Goal: Transaction & Acquisition: Purchase product/service

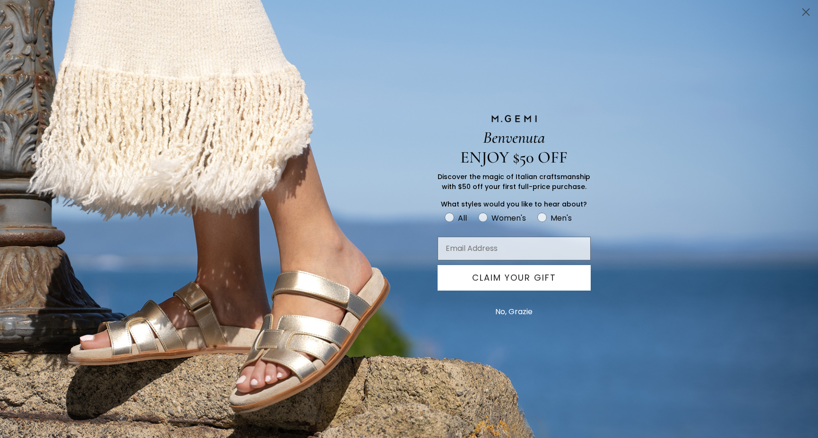
click at [803, 19] on circle "Close dialog" at bounding box center [806, 12] width 16 height 16
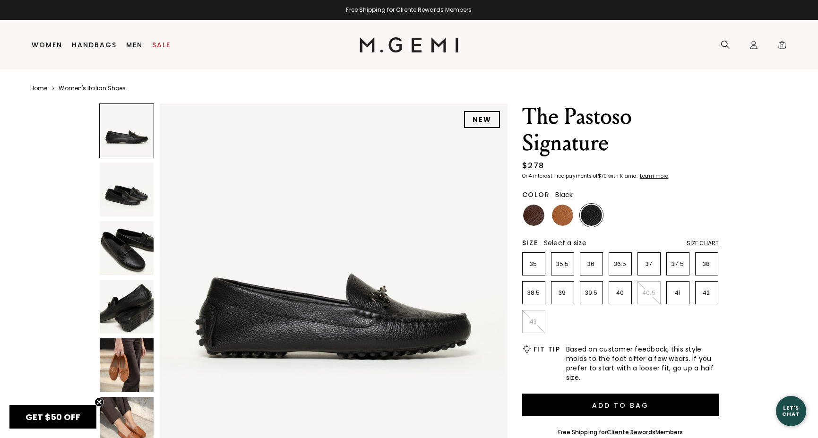
click at [122, 205] on img at bounding box center [127, 190] width 54 height 54
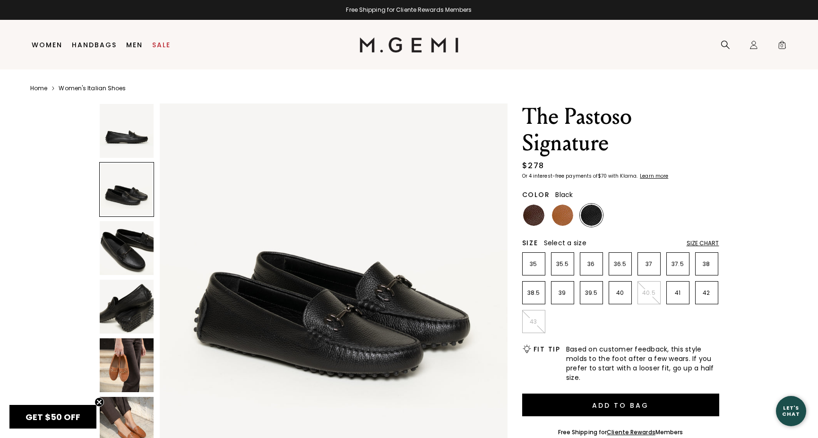
click at [124, 243] on img at bounding box center [127, 248] width 54 height 54
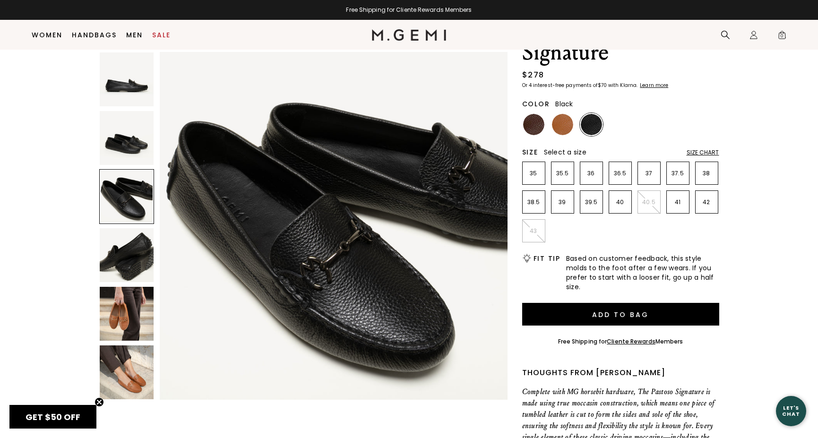
scroll to position [73, 0]
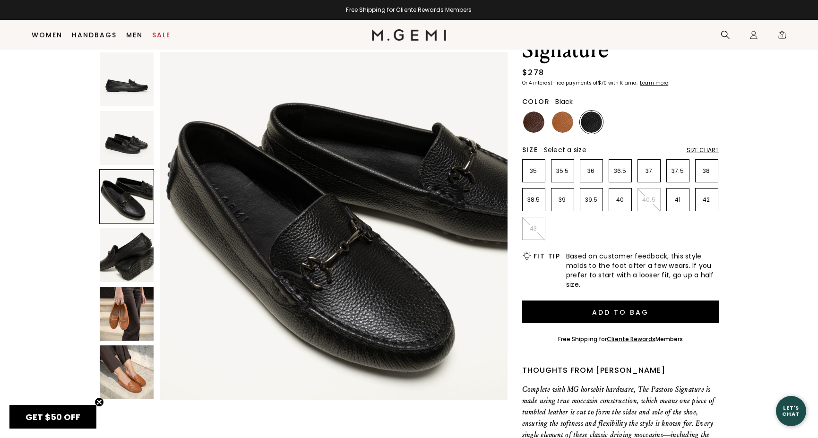
click at [123, 394] on img at bounding box center [127, 372] width 54 height 54
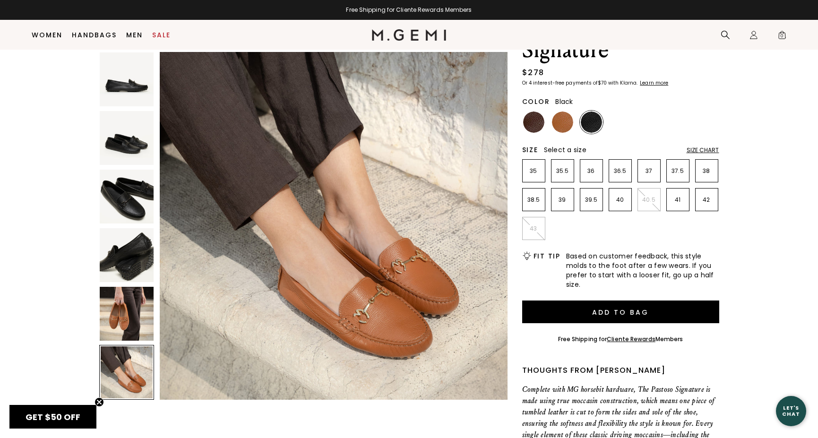
click at [133, 202] on img at bounding box center [127, 197] width 54 height 54
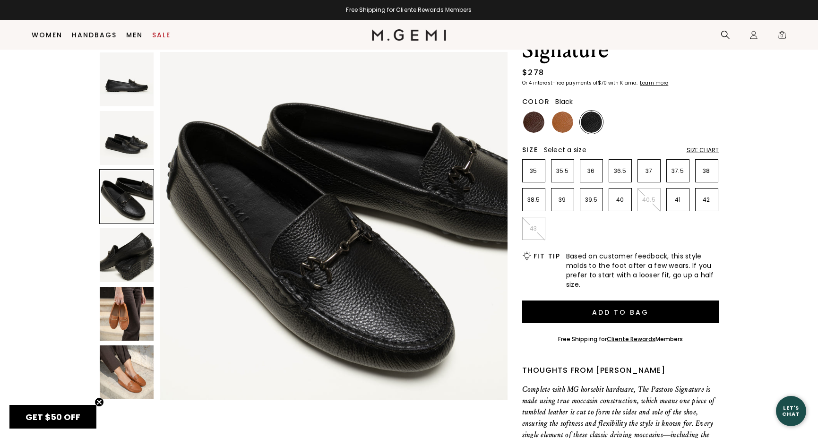
click at [142, 360] on img at bounding box center [127, 372] width 54 height 54
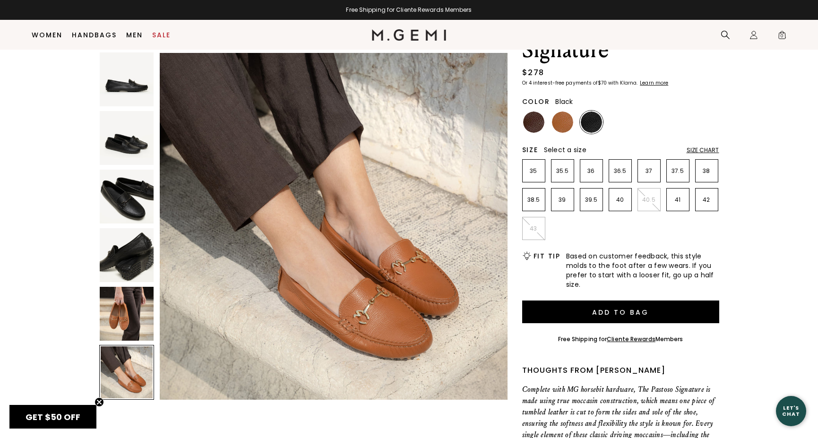
scroll to position [1786, 0]
click at [569, 126] on img at bounding box center [562, 121] width 21 height 21
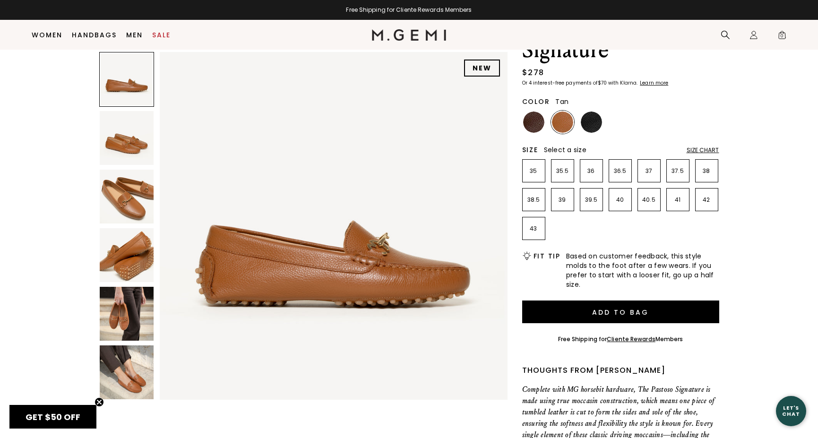
click at [133, 202] on img at bounding box center [127, 197] width 54 height 54
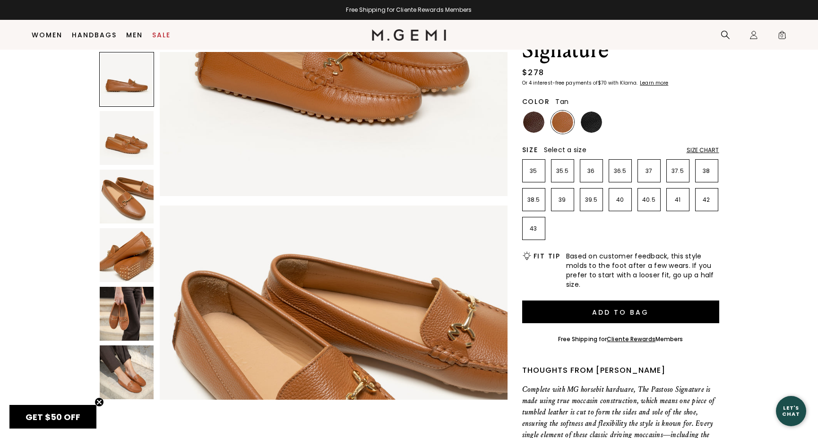
scroll to position [714, 0]
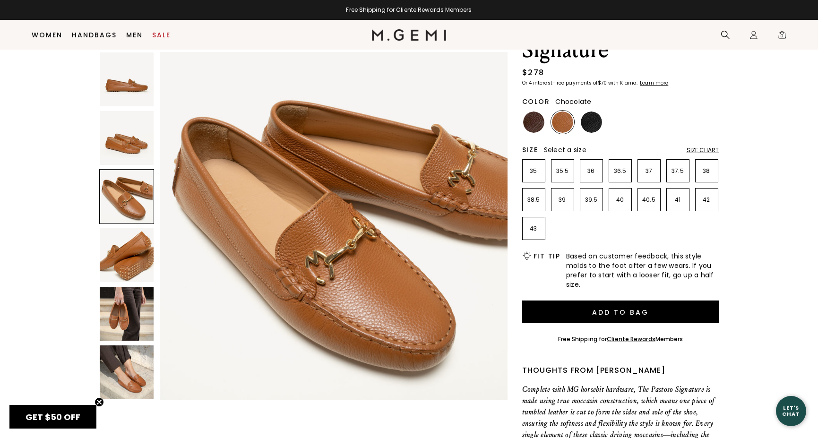
click at [528, 116] on img at bounding box center [533, 121] width 21 height 21
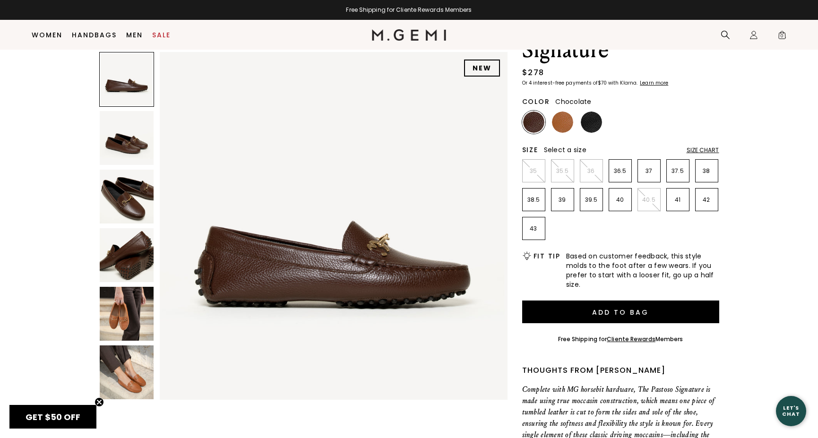
click at [129, 179] on img at bounding box center [127, 197] width 54 height 54
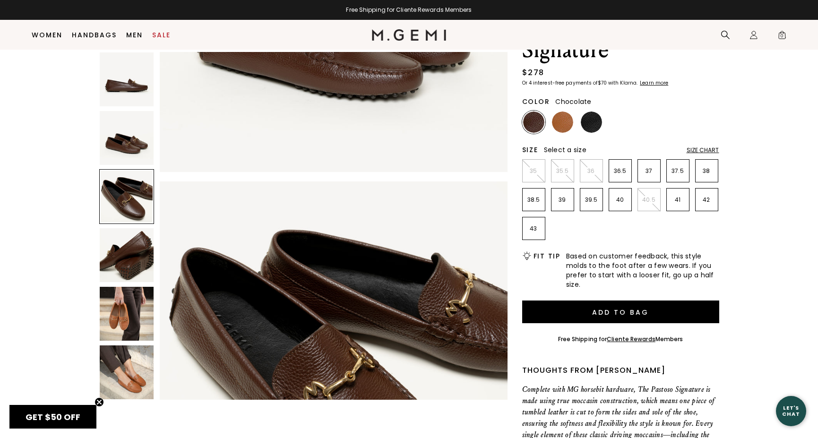
scroll to position [714, 0]
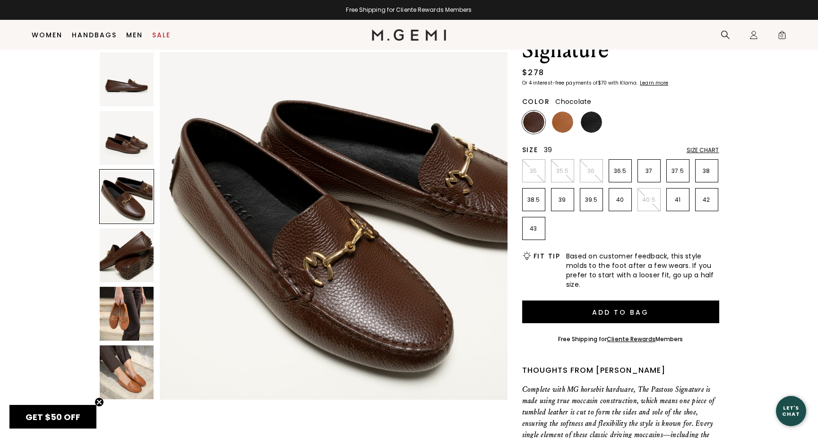
click at [558, 200] on p "39" at bounding box center [562, 200] width 22 height 8
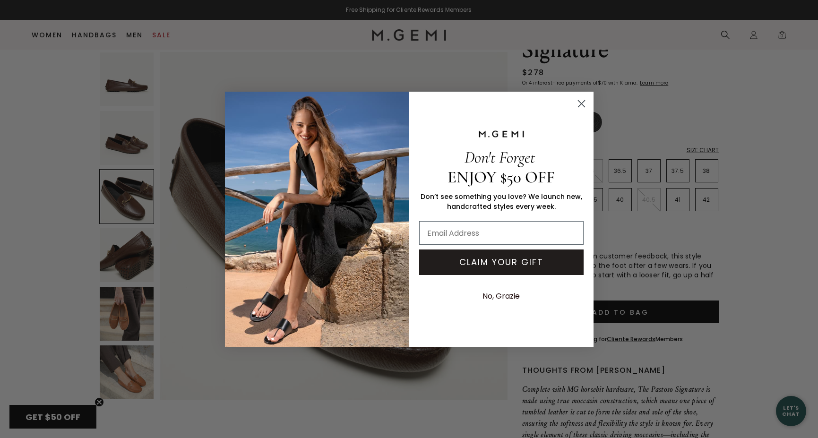
scroll to position [0, 0]
click at [580, 102] on icon "Close dialog" at bounding box center [581, 103] width 7 height 7
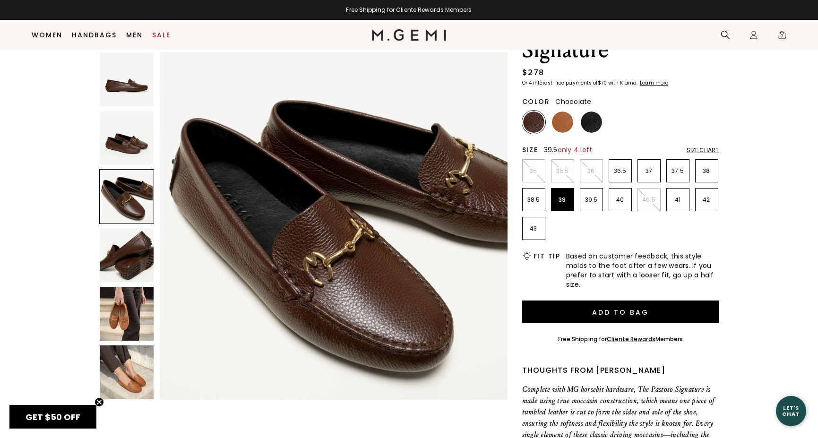
click at [597, 202] on p "39.5" at bounding box center [591, 200] width 22 height 8
click at [560, 201] on p "39" at bounding box center [562, 200] width 22 height 8
click at [566, 114] on img at bounding box center [562, 121] width 21 height 21
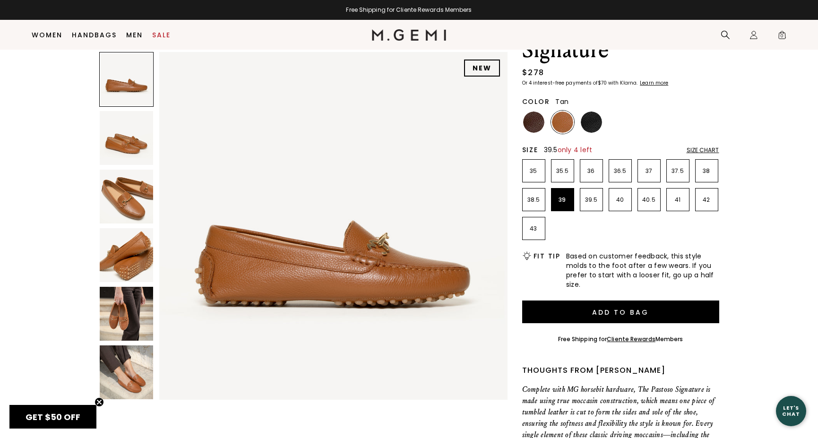
click at [590, 197] on p "39.5" at bounding box center [591, 200] width 22 height 8
click at [597, 124] on img at bounding box center [591, 121] width 21 height 21
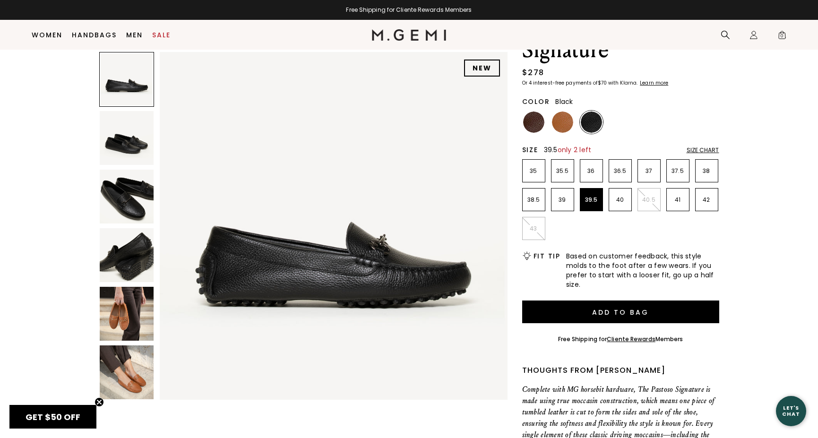
click at [129, 206] on img at bounding box center [127, 197] width 54 height 54
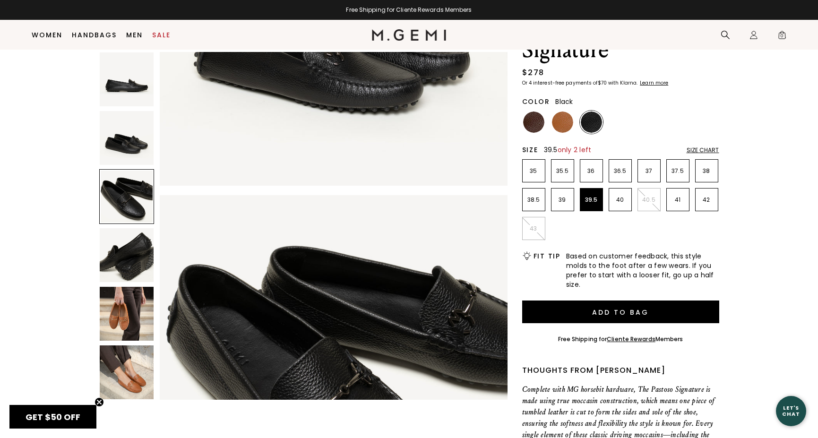
scroll to position [714, 0]
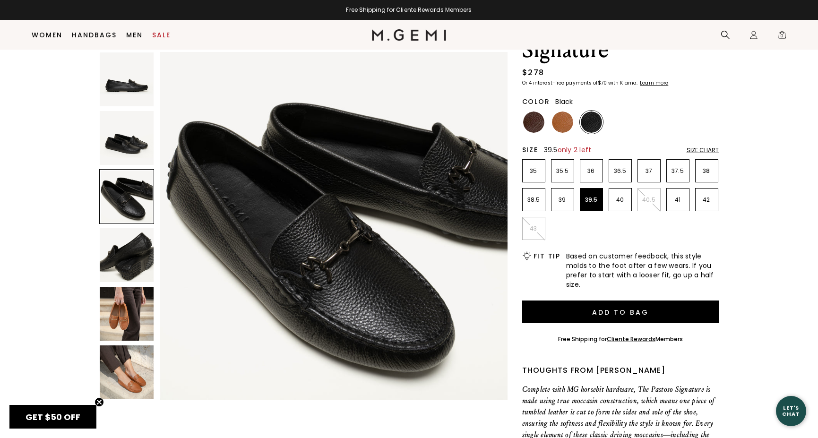
click at [121, 310] on img at bounding box center [127, 314] width 54 height 54
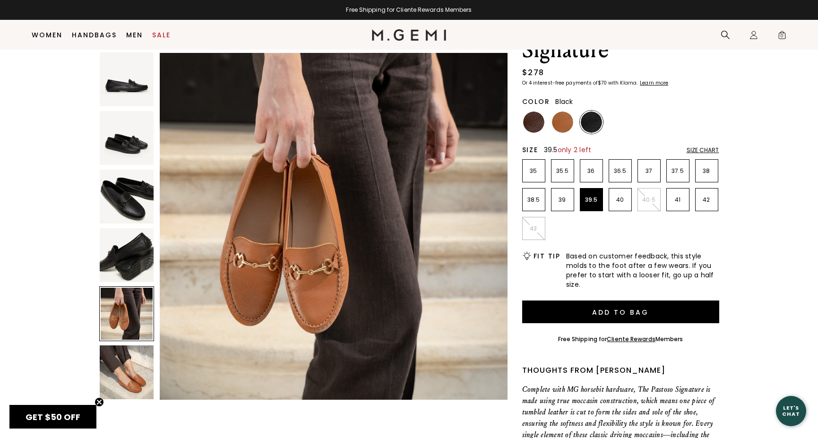
scroll to position [1429, 0]
click at [333, 268] on img at bounding box center [334, 226] width 348 height 348
